Goal: Check status: Check status

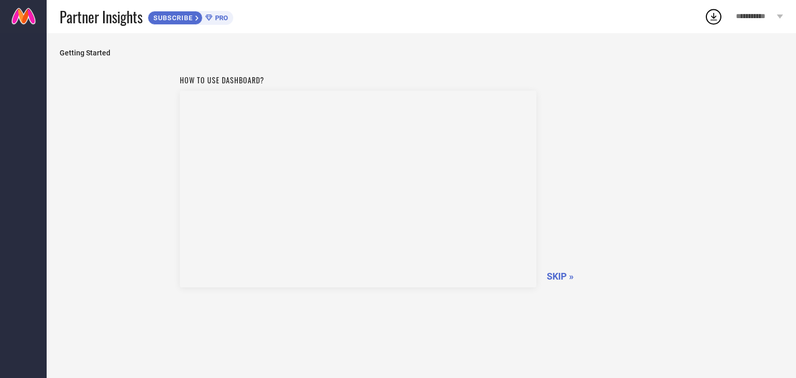
click at [565, 274] on span "SKIP »" at bounding box center [560, 276] width 27 height 11
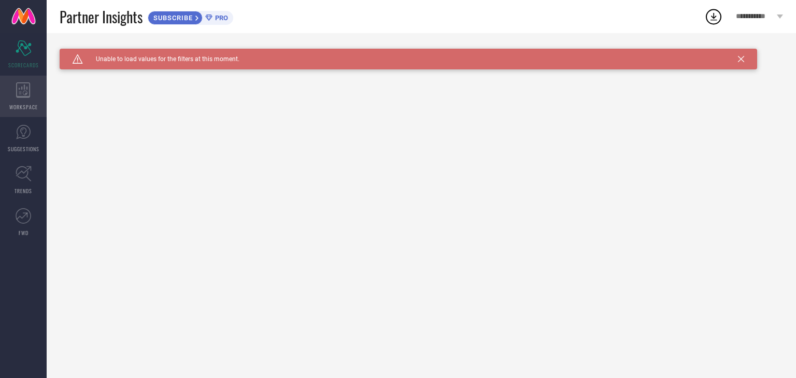
click at [23, 88] on icon at bounding box center [23, 90] width 15 height 16
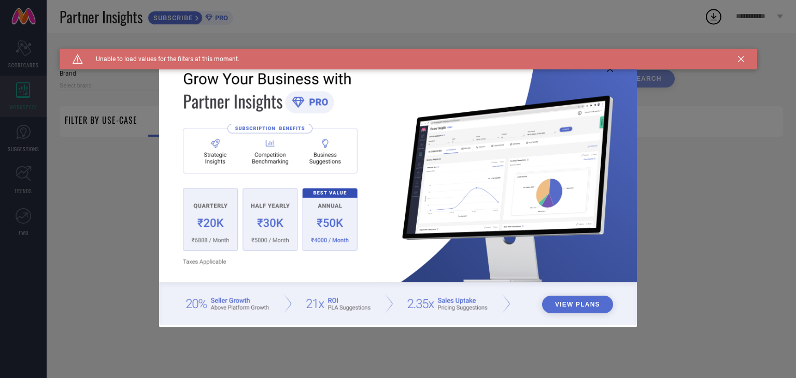
type input "1 STOP FASHION"
type input "All"
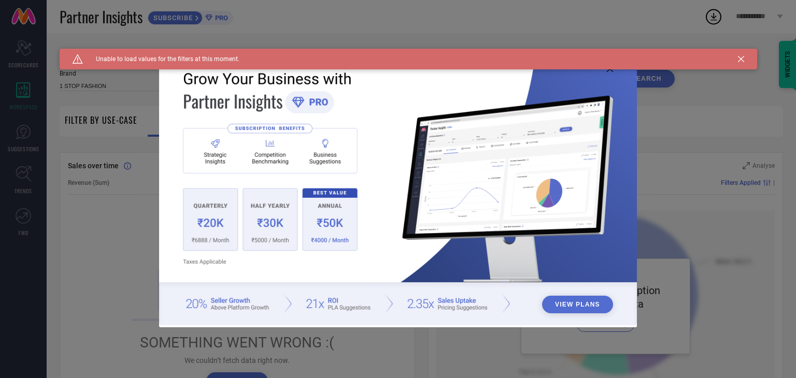
click at [739, 60] on icon at bounding box center [741, 59] width 6 height 6
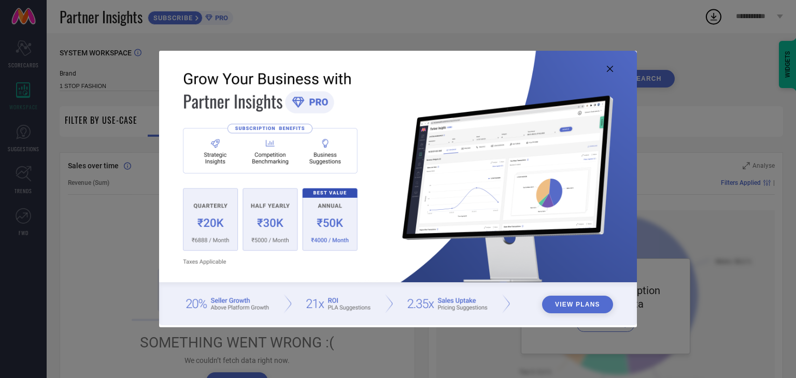
click at [610, 69] on icon at bounding box center [610, 69] width 6 height 6
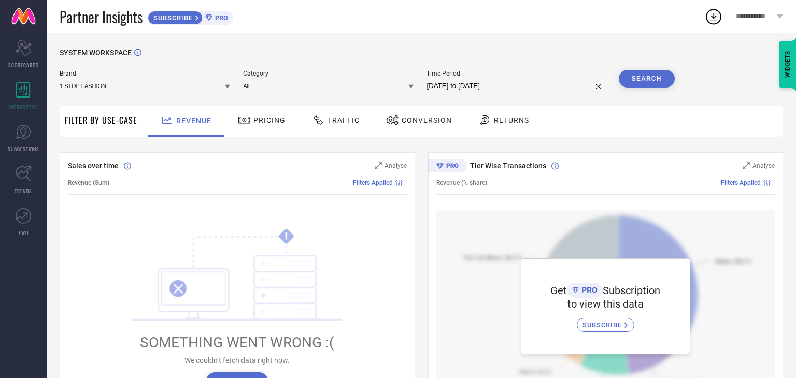
click at [656, 79] on button "Search" at bounding box center [647, 79] width 56 height 18
click at [248, 377] on button "↻ Reload" at bounding box center [237, 382] width 62 height 18
click at [258, 121] on span "Pricing" at bounding box center [269, 120] width 32 height 8
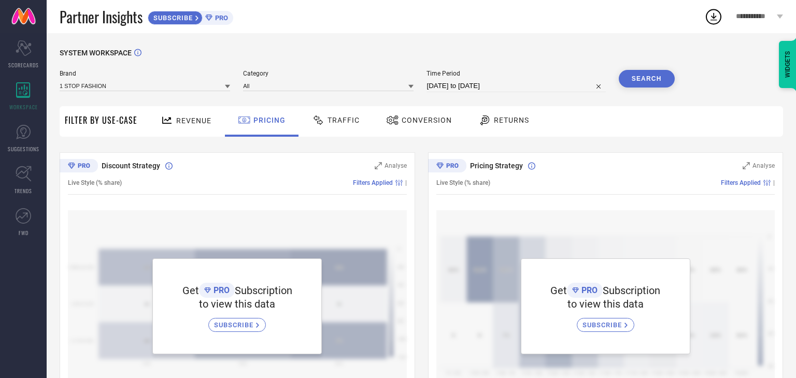
click at [336, 124] on span "Traffic" at bounding box center [344, 120] width 32 height 8
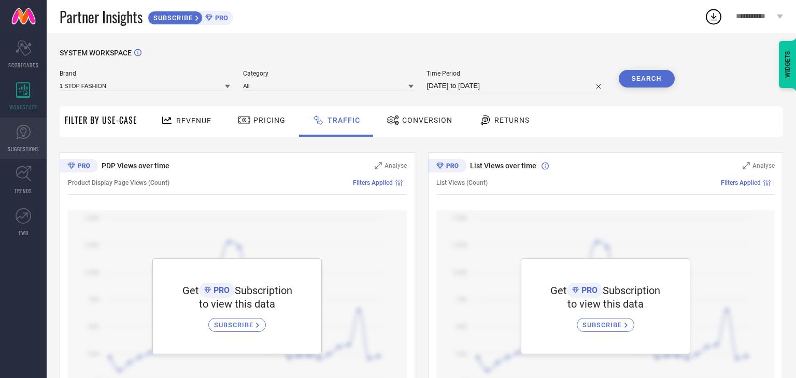
click at [30, 139] on icon at bounding box center [24, 132] width 16 height 16
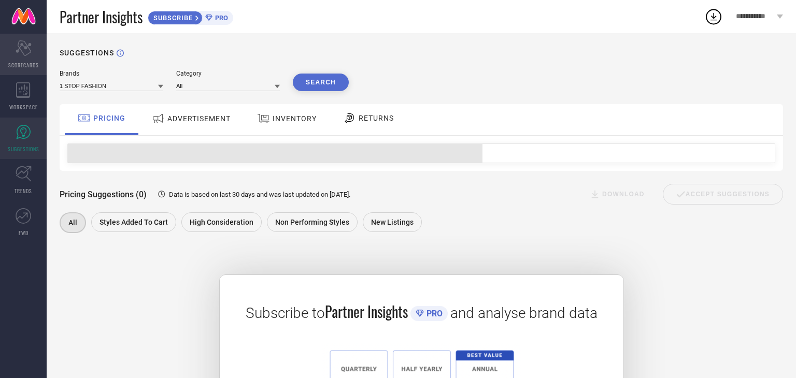
click at [27, 48] on icon "Scorecard" at bounding box center [24, 48] width 16 height 16
